Goal: Browse casually

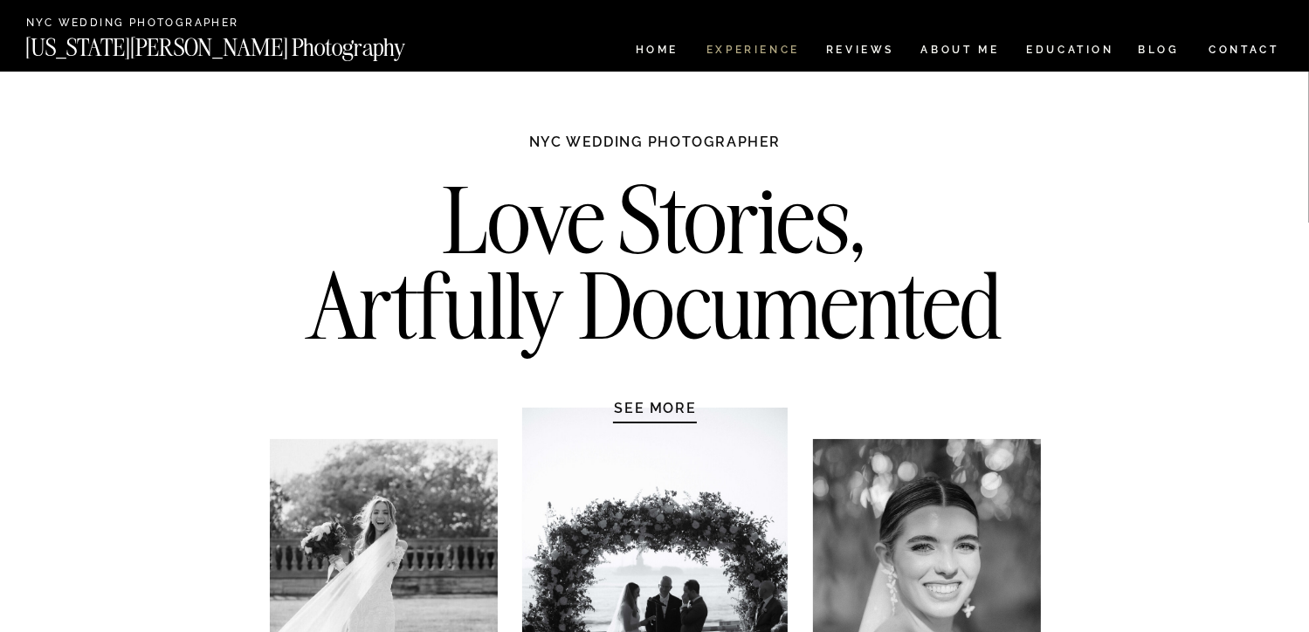
click at [732, 50] on nav "Experience" at bounding box center [753, 52] width 92 height 15
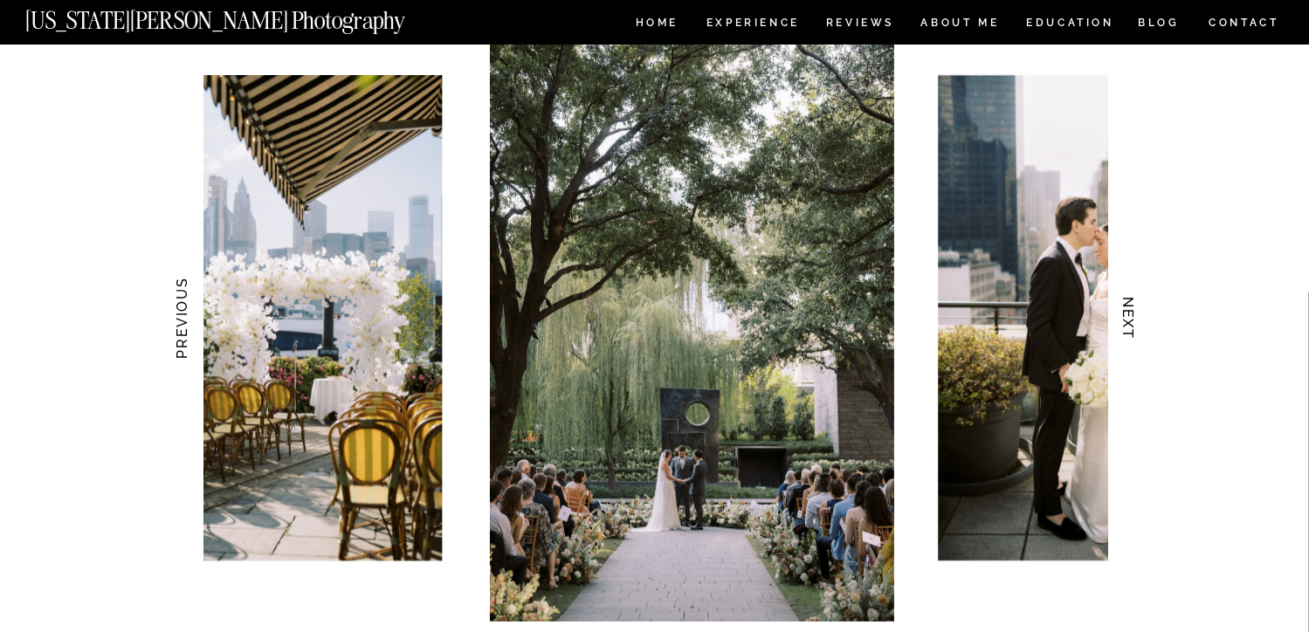
scroll to position [1706, 0]
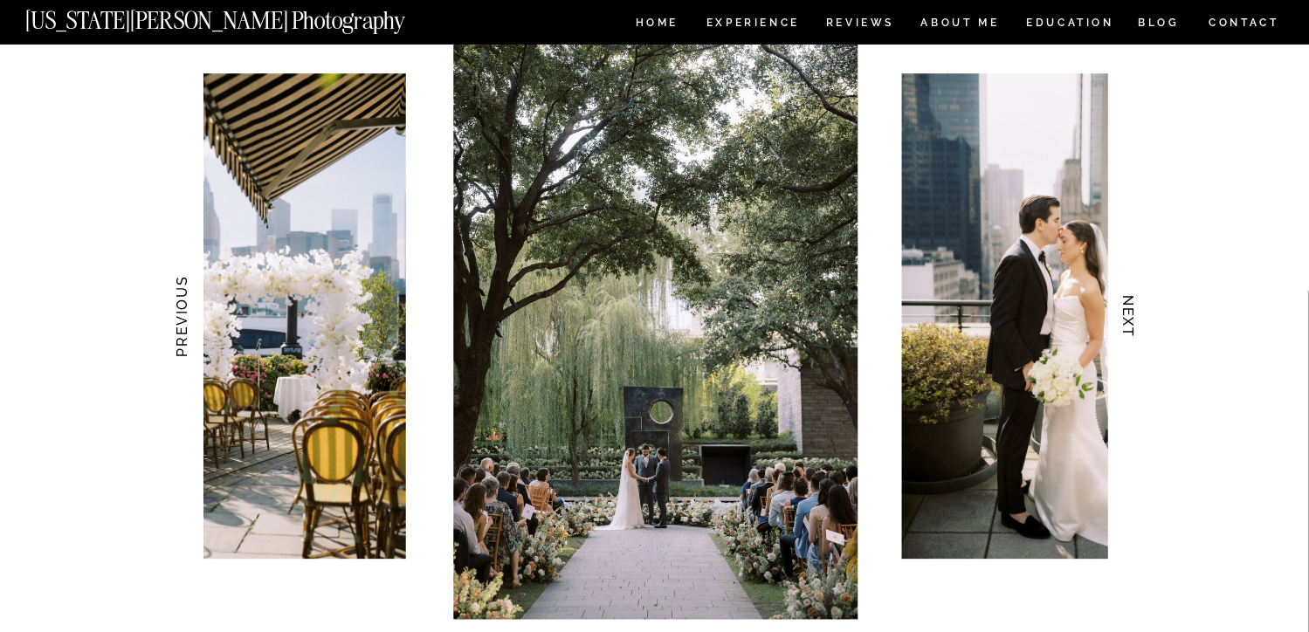
click at [1022, 289] on img at bounding box center [1064, 317] width 324 height 486
click at [1006, 293] on img at bounding box center [1064, 317] width 324 height 486
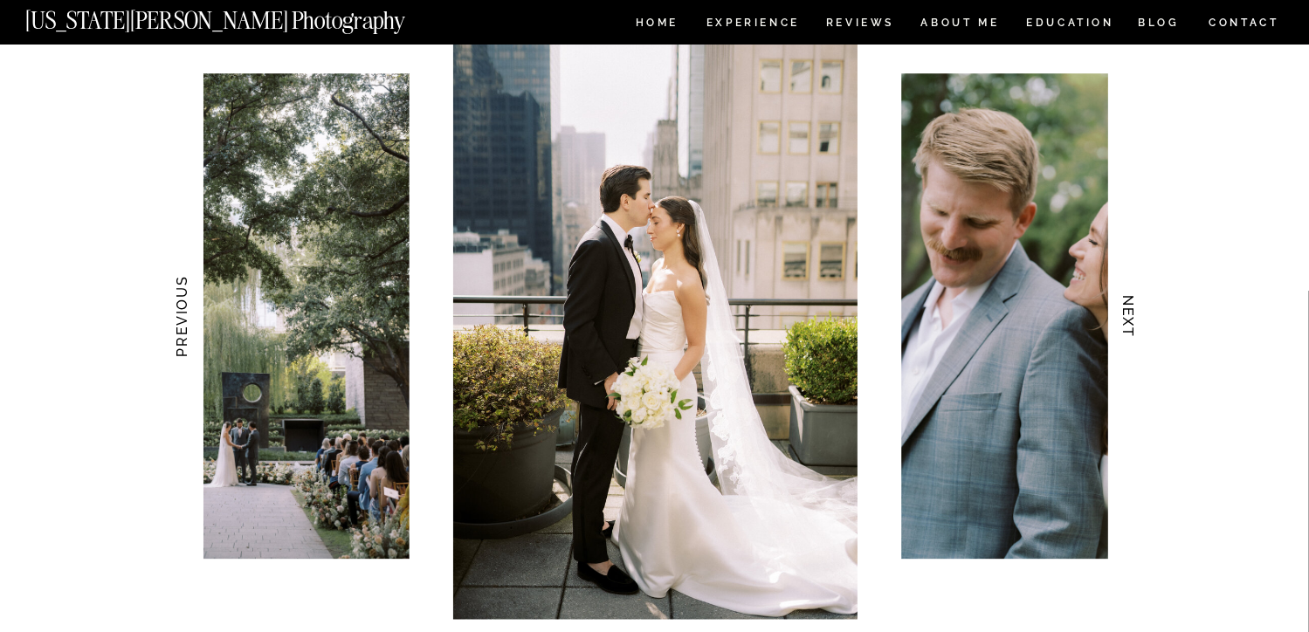
click at [1122, 323] on h3 "NEXT" at bounding box center [1129, 317] width 18 height 110
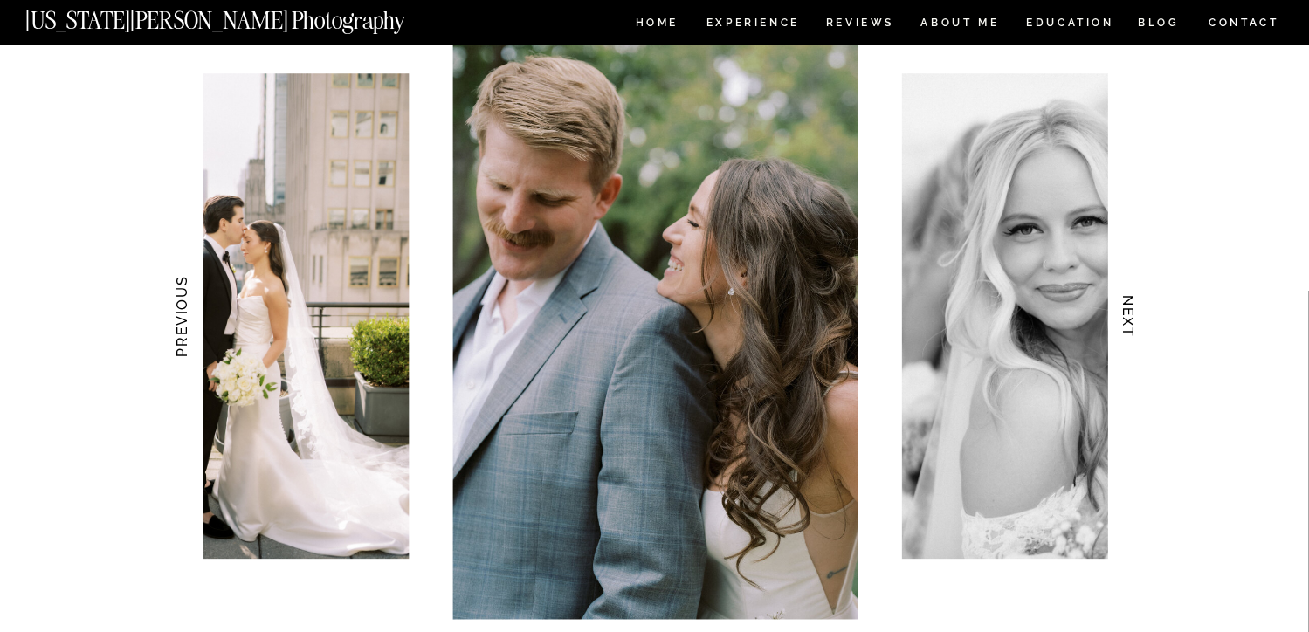
click at [180, 306] on h3 "PREVIOUS" at bounding box center [181, 317] width 18 height 110
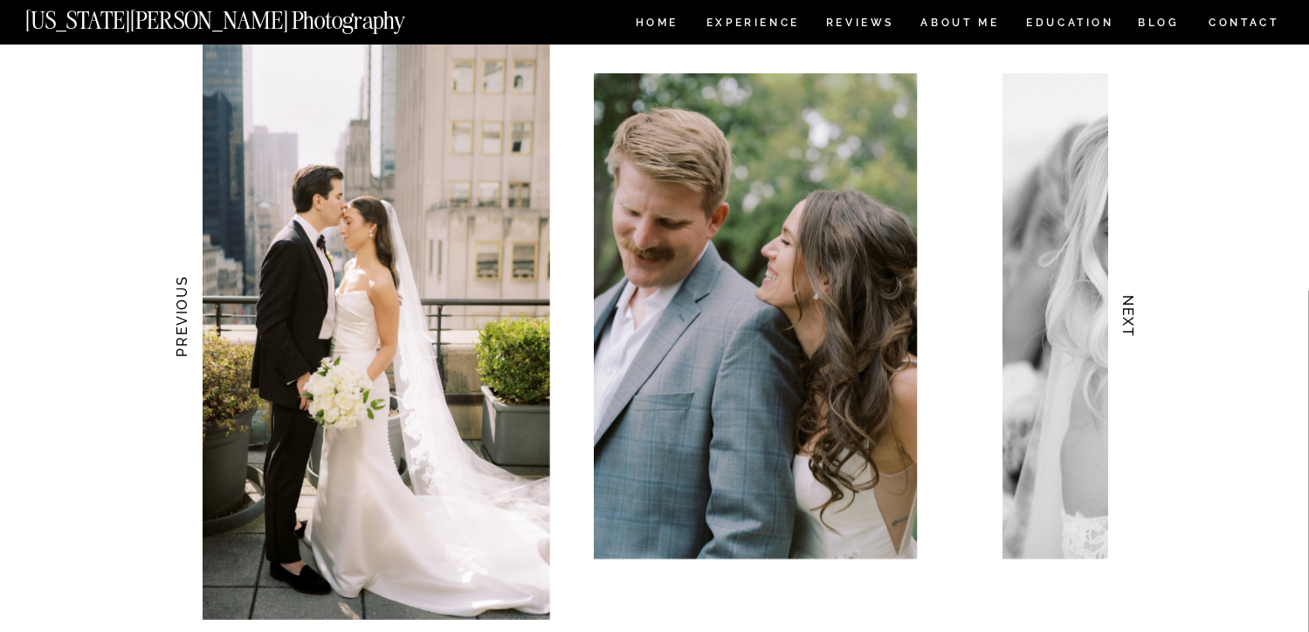
click at [180, 306] on h3 "PREVIOUS" at bounding box center [181, 317] width 18 height 110
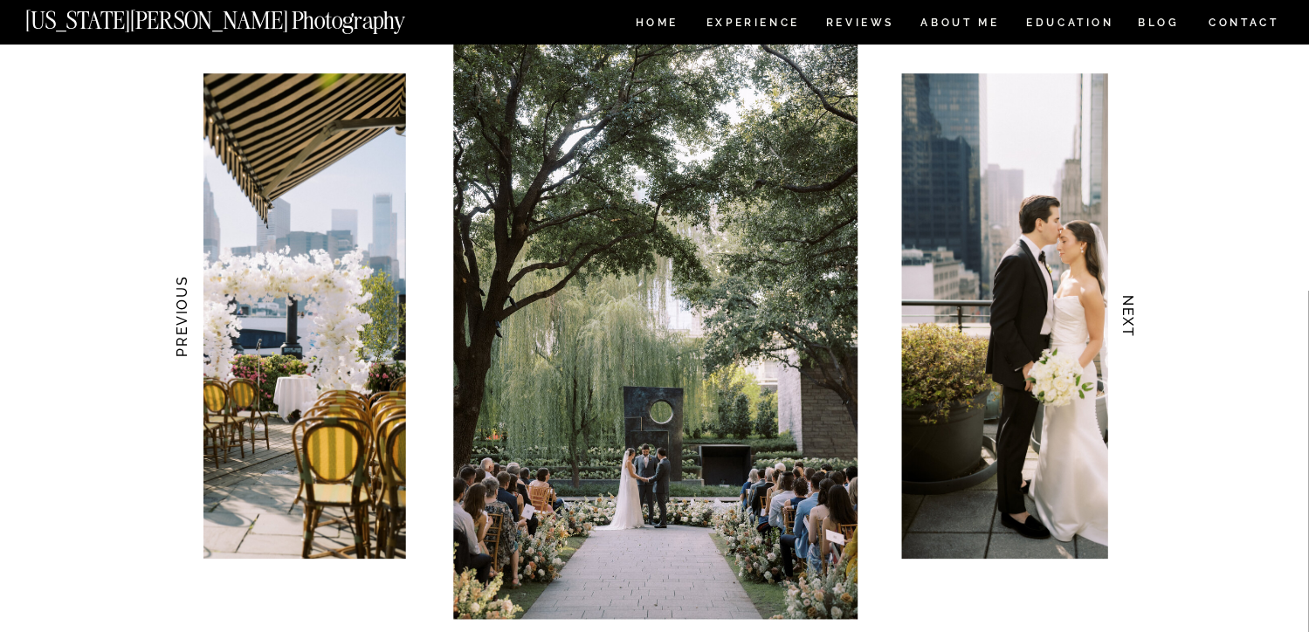
click at [1133, 330] on h3 "NEXT" at bounding box center [1129, 317] width 18 height 110
